Goal: Information Seeking & Learning: Learn about a topic

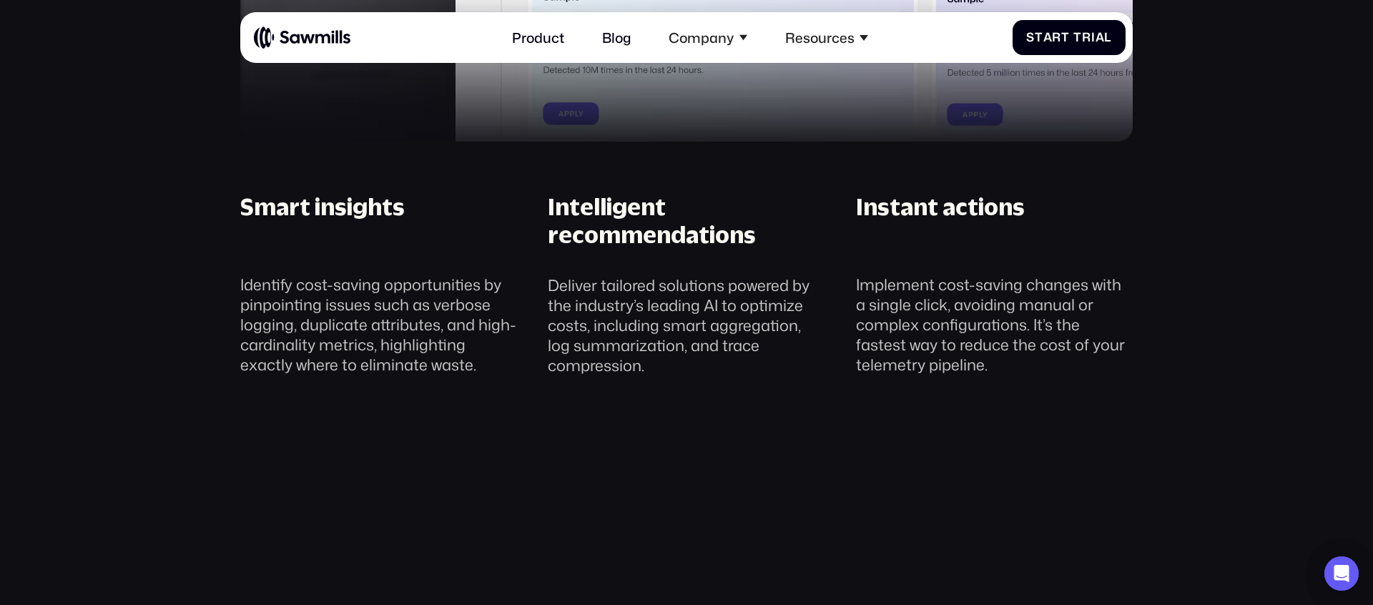
scroll to position [1663, 0]
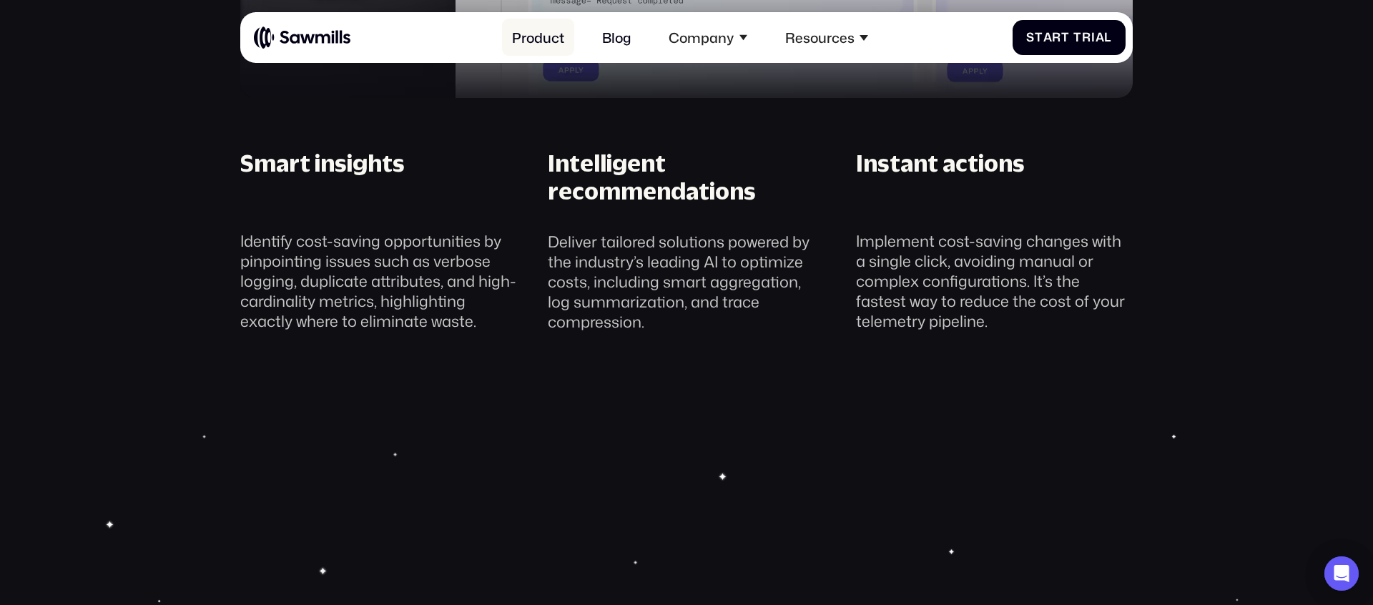
click at [545, 41] on link "Product" at bounding box center [538, 37] width 73 height 37
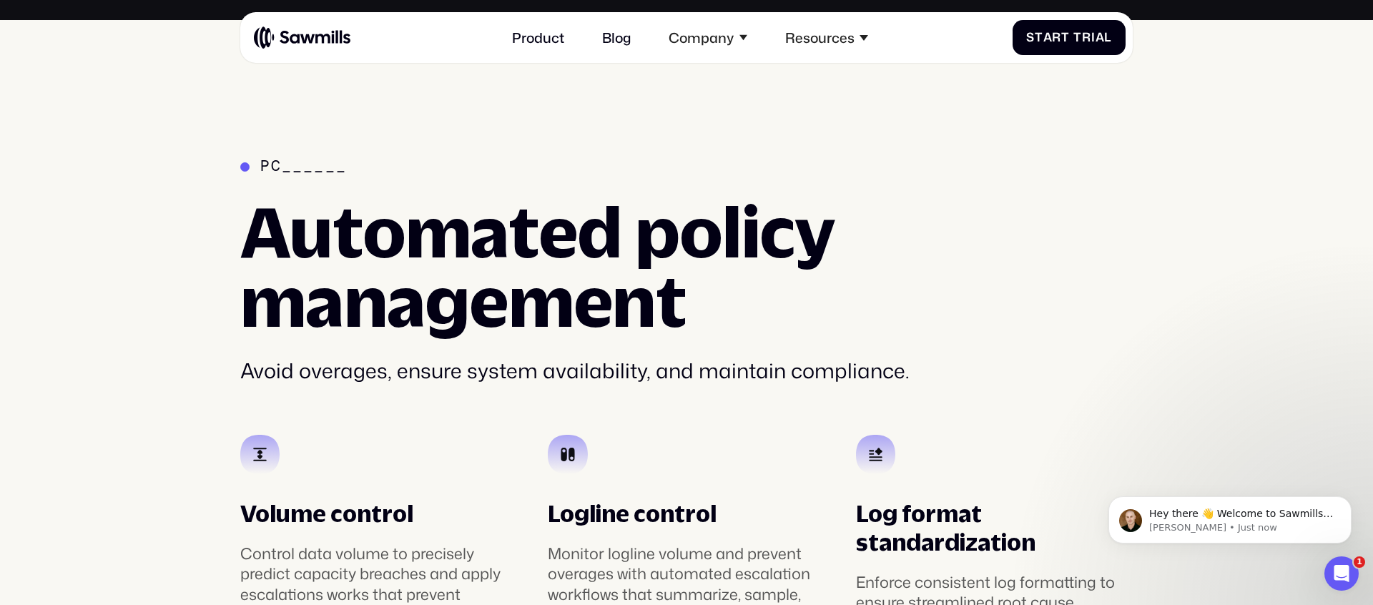
scroll to position [2820, 0]
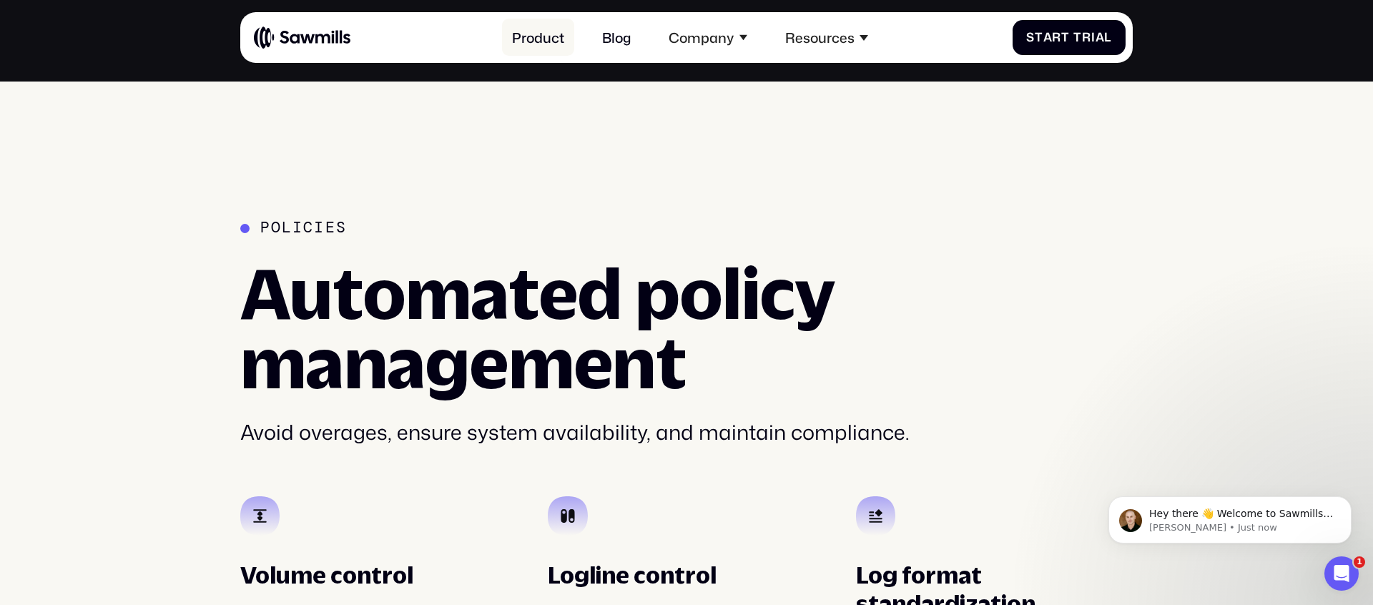
click at [532, 27] on link "Product" at bounding box center [538, 37] width 73 height 37
